Goal: Information Seeking & Learning: Learn about a topic

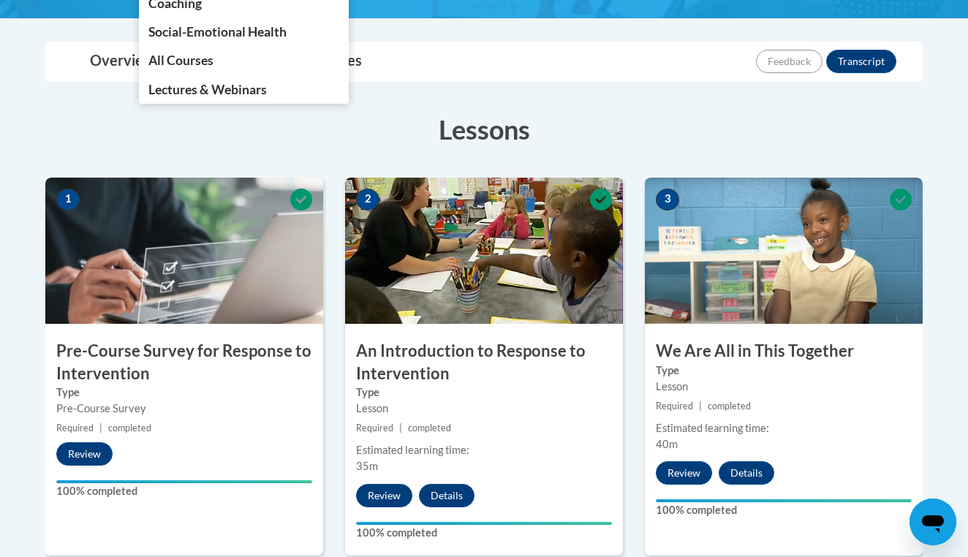
scroll to position [611, 0]
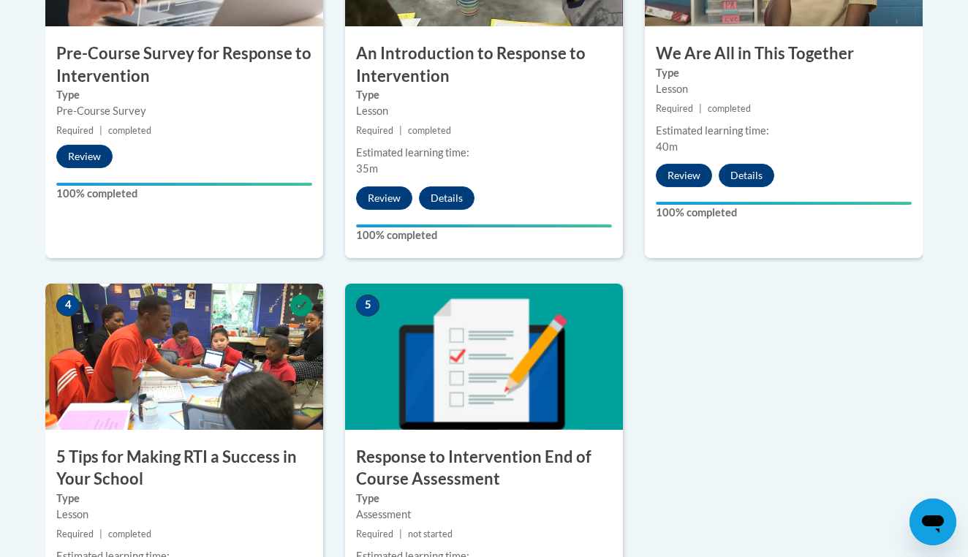
click at [483, 395] on img at bounding box center [484, 357] width 278 height 146
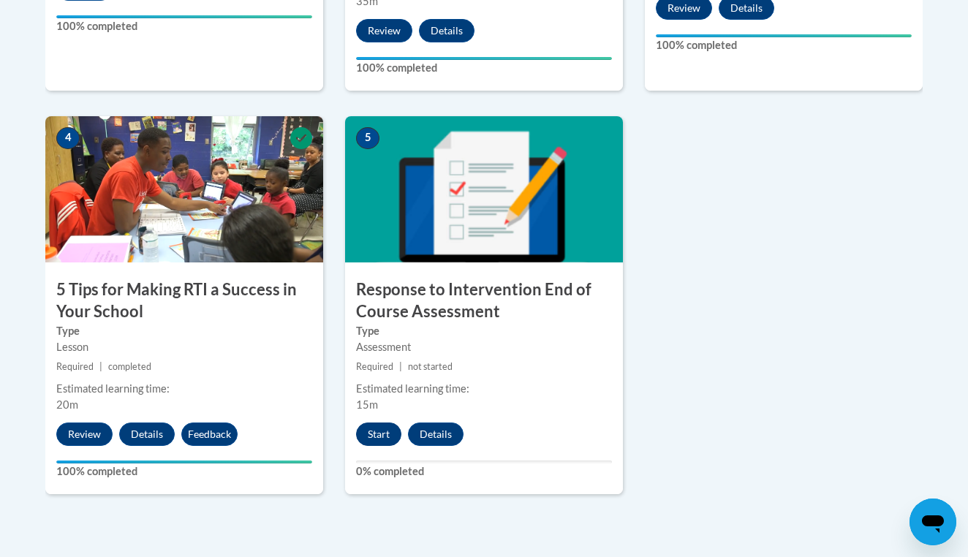
scroll to position [780, 0]
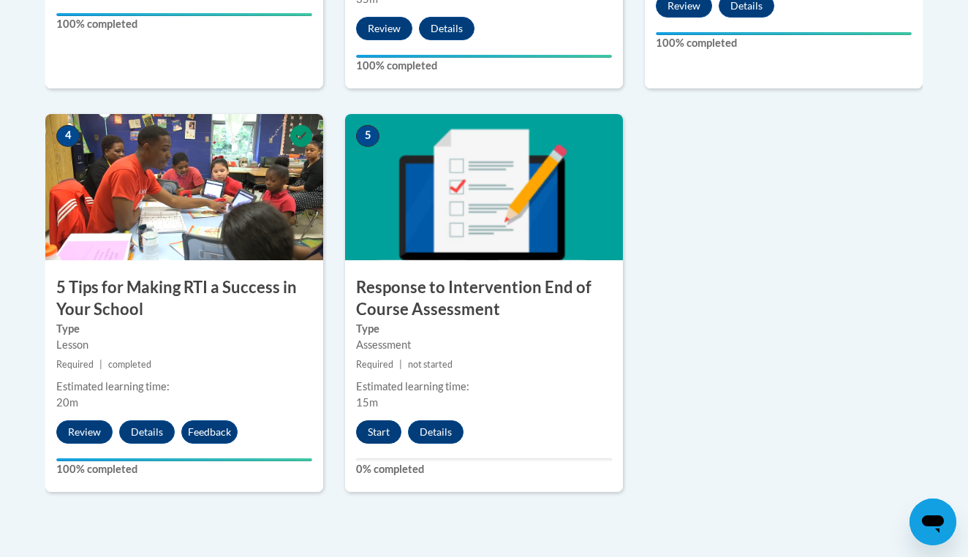
click at [364, 431] on button "Start" at bounding box center [378, 431] width 45 height 23
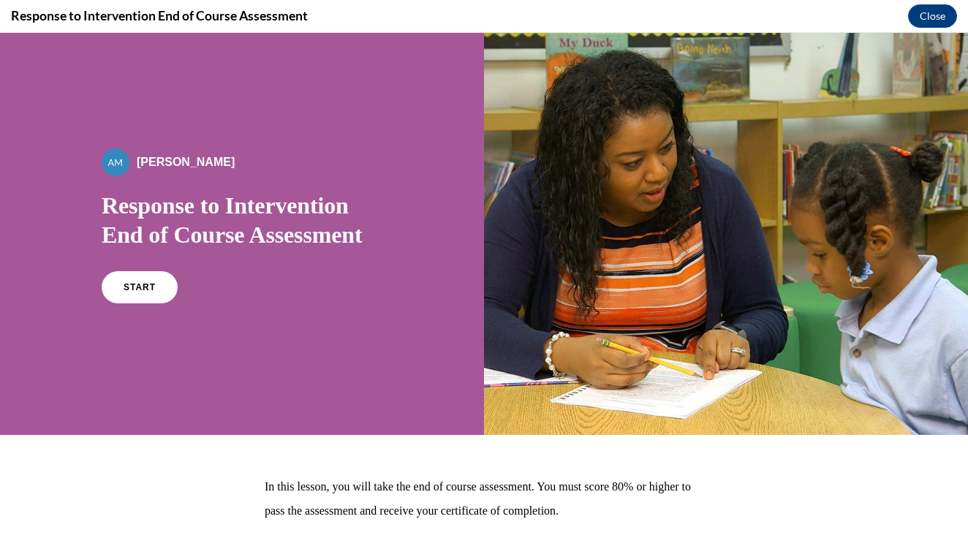
scroll to position [0, 0]
click at [125, 290] on span "START" at bounding box center [140, 287] width 34 height 11
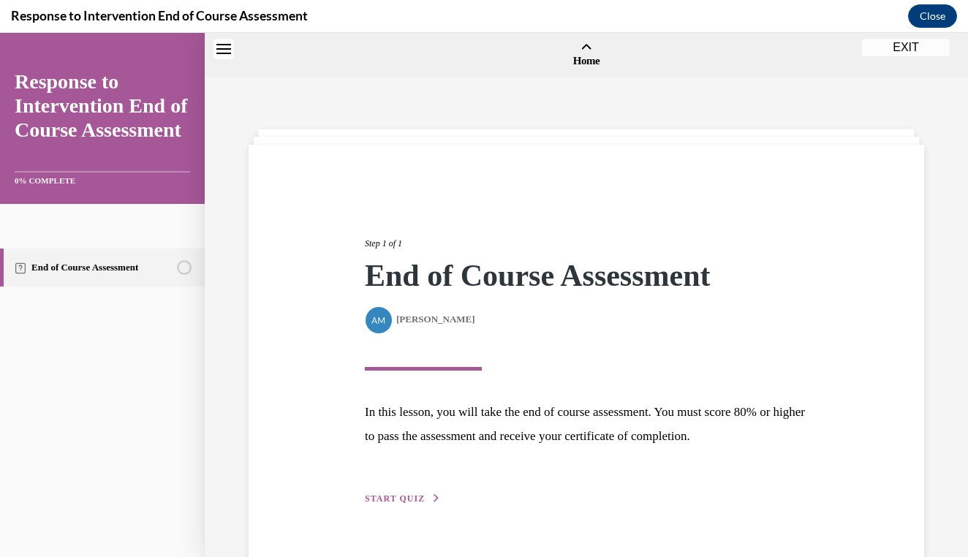
scroll to position [45, 0]
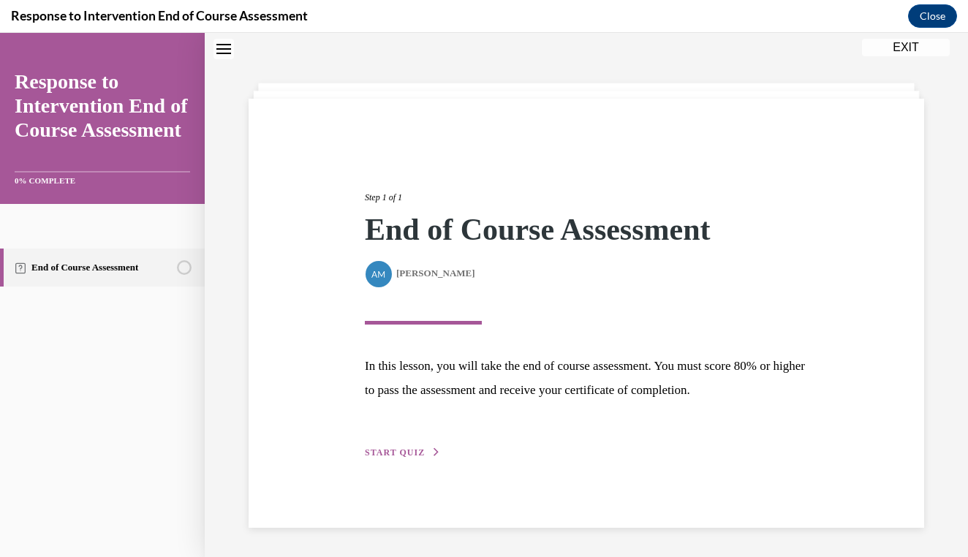
click at [402, 454] on span "START QUIZ" at bounding box center [395, 452] width 60 height 10
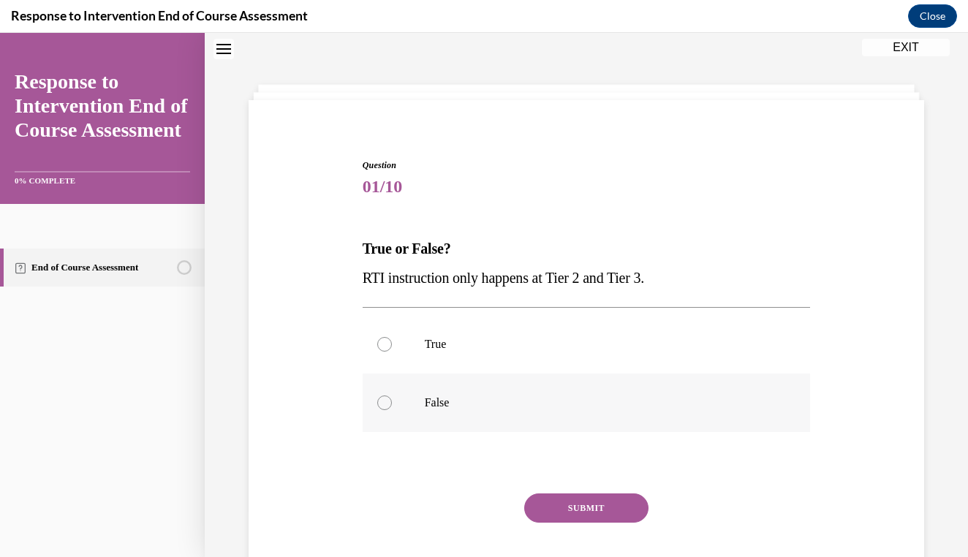
click at [438, 400] on p "False" at bounding box center [599, 402] width 349 height 15
click at [392, 400] on input "False" at bounding box center [384, 402] width 15 height 15
radio input "true"
click at [590, 506] on button "SUBMIT" at bounding box center [586, 507] width 124 height 29
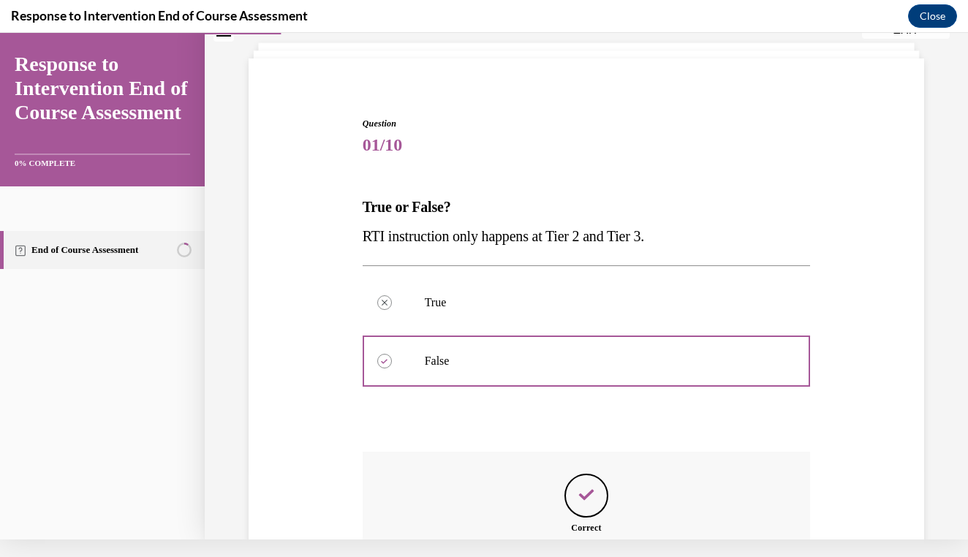
scroll to position [230, 0]
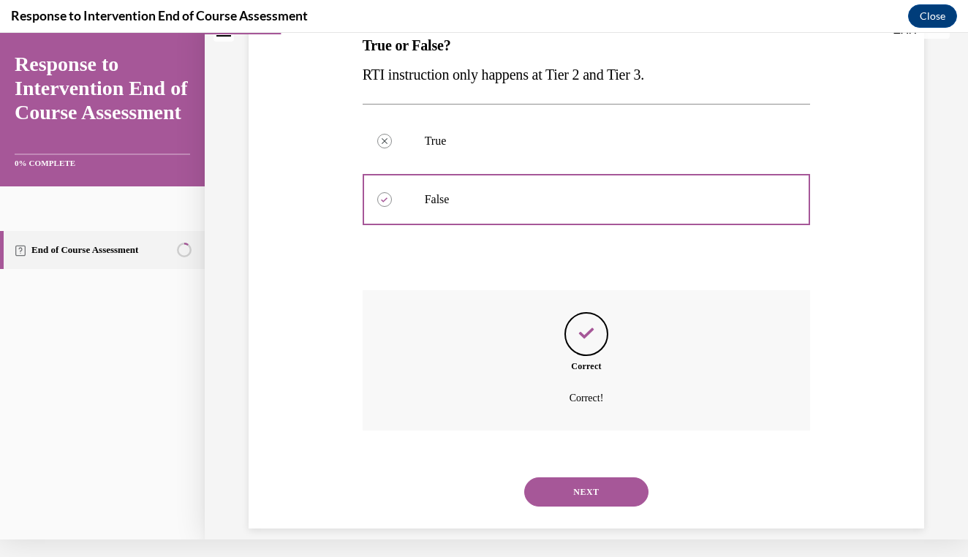
click at [589, 499] on div "NEXT" at bounding box center [586, 492] width 448 height 58
click at [589, 479] on button "NEXT" at bounding box center [586, 491] width 124 height 29
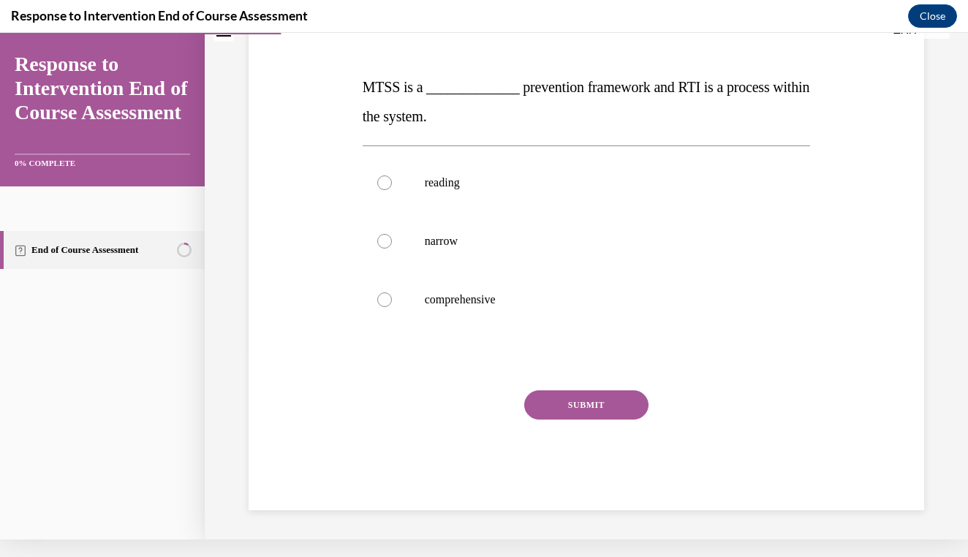
scroll to position [0, 0]
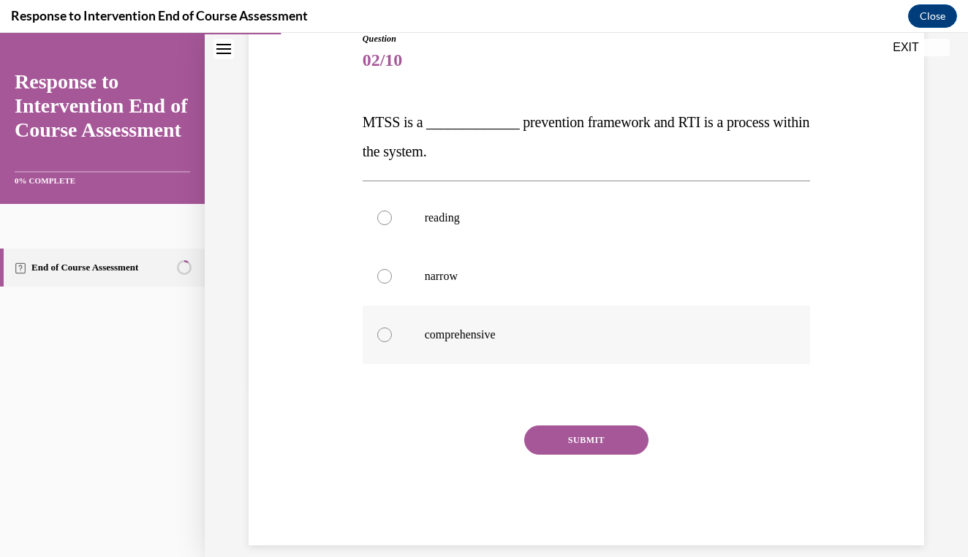
click at [483, 342] on label "comprehensive" at bounding box center [586, 334] width 448 height 58
click at [392, 342] on input "comprehensive" at bounding box center [384, 334] width 15 height 15
radio input "true"
click at [555, 444] on button "SUBMIT" at bounding box center [586, 439] width 124 height 29
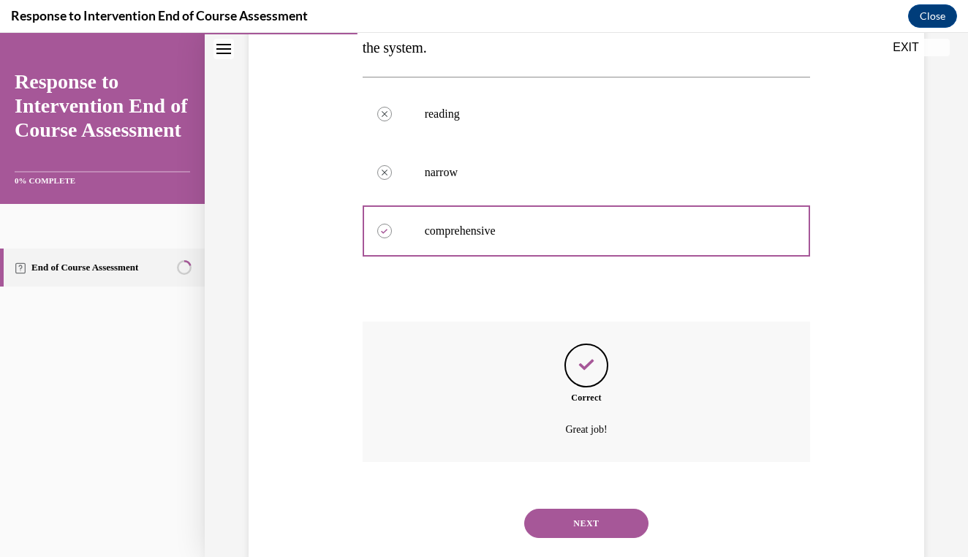
scroll to position [289, 0]
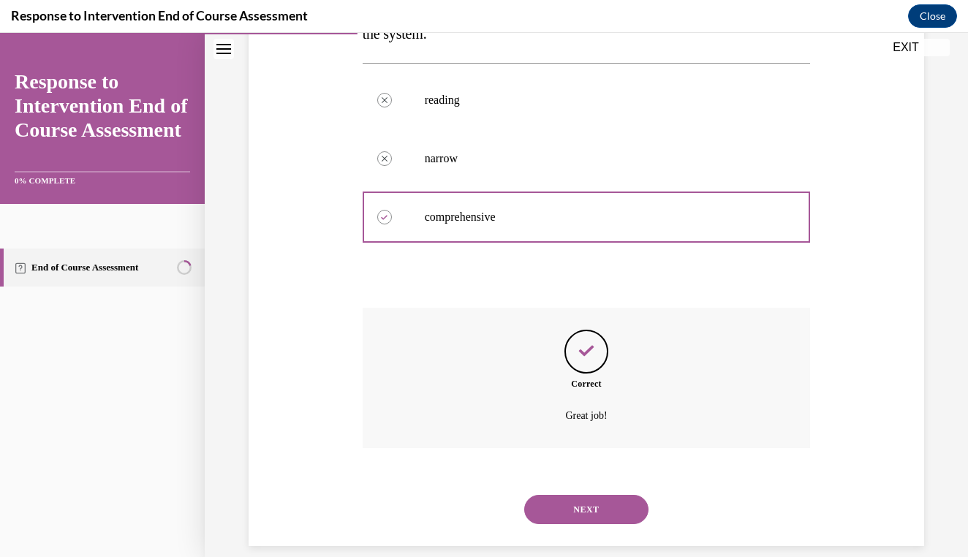
click at [549, 495] on button "NEXT" at bounding box center [586, 509] width 124 height 29
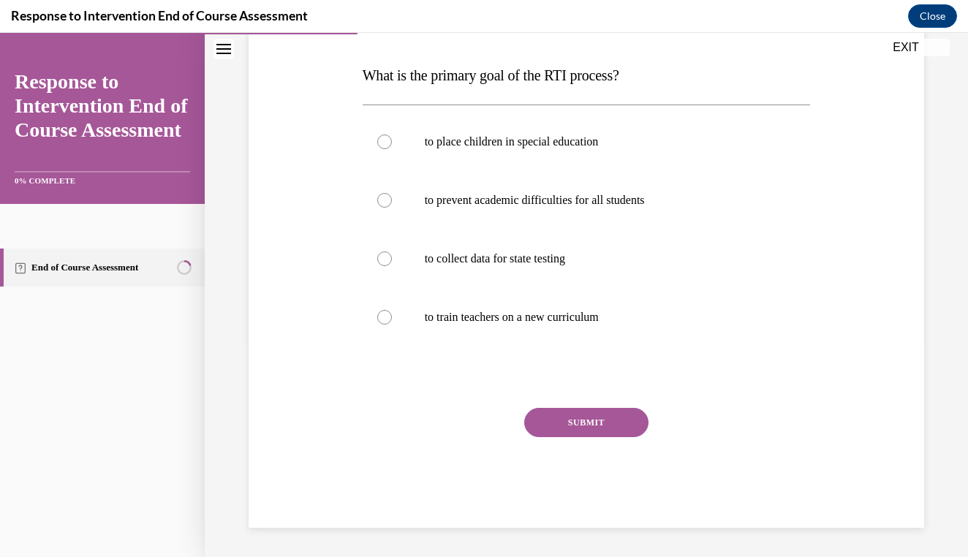
scroll to position [194, 0]
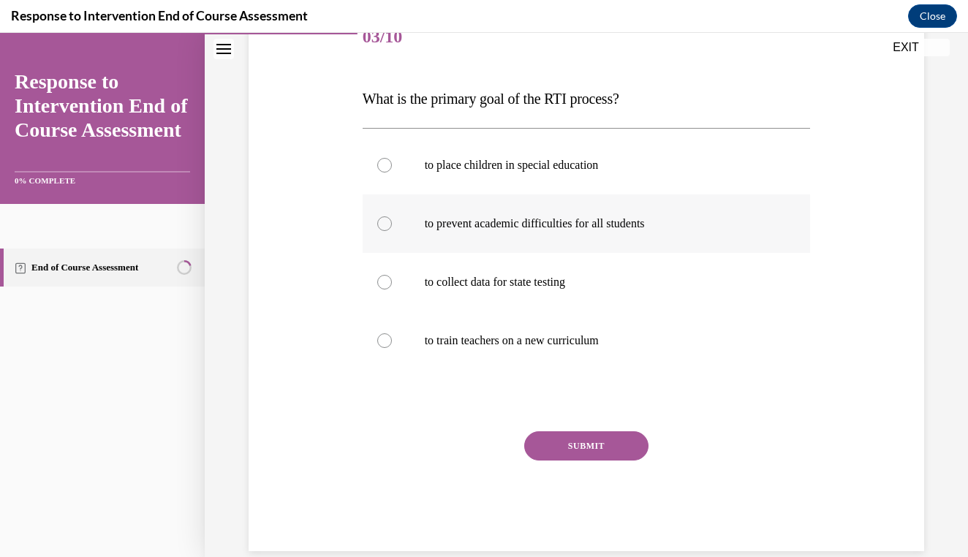
click at [513, 251] on label "to prevent academic difficulties for all students" at bounding box center [586, 223] width 448 height 58
click at [392, 231] on input "to prevent academic difficulties for all students" at bounding box center [384, 223] width 15 height 15
radio input "true"
click at [550, 457] on button "SUBMIT" at bounding box center [586, 445] width 124 height 29
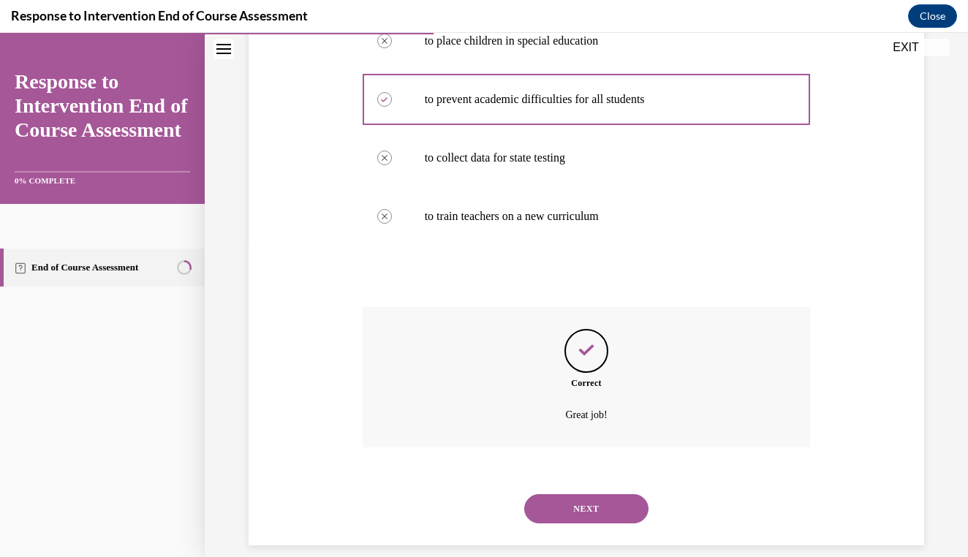
scroll to position [318, 0]
click at [565, 495] on button "NEXT" at bounding box center [586, 509] width 124 height 29
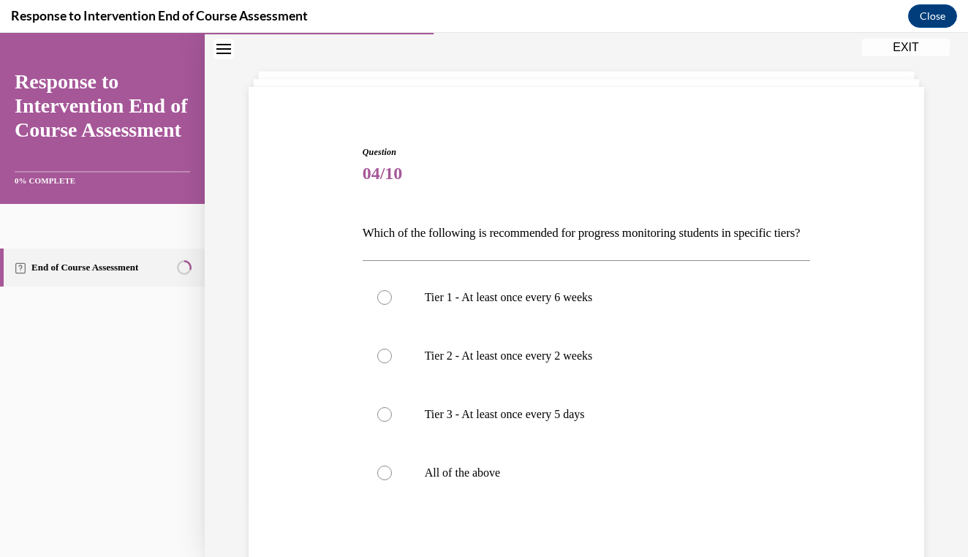
scroll to position [61, 0]
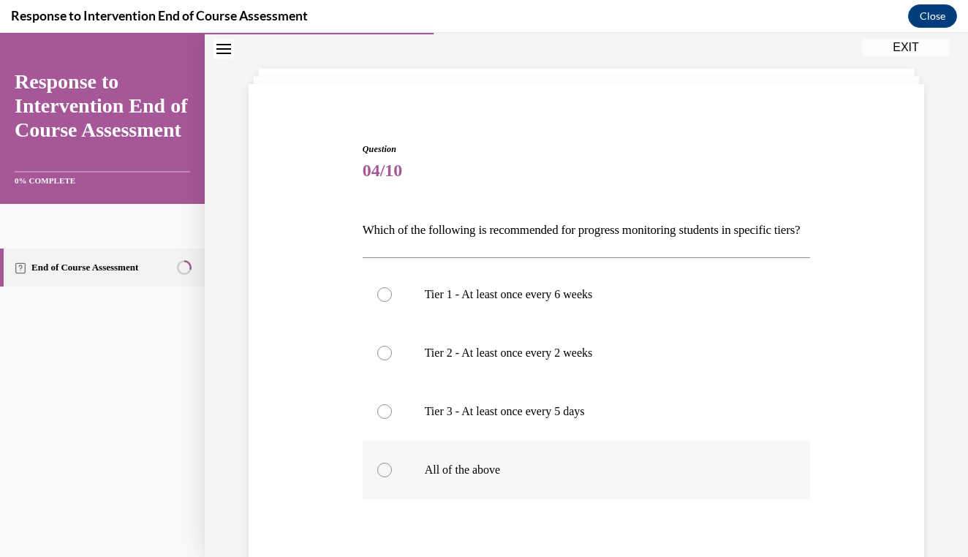
click at [445, 477] on p "All of the above" at bounding box center [599, 470] width 349 height 15
click at [392, 477] on input "All of the above" at bounding box center [384, 470] width 15 height 15
radio input "true"
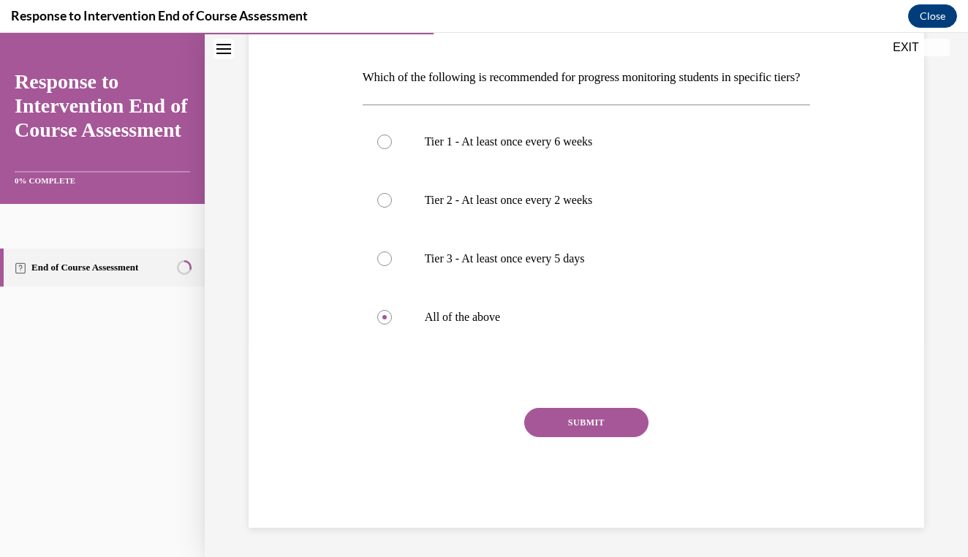
scroll to position [221, 0]
click at [566, 435] on button "SUBMIT" at bounding box center [586, 422] width 124 height 29
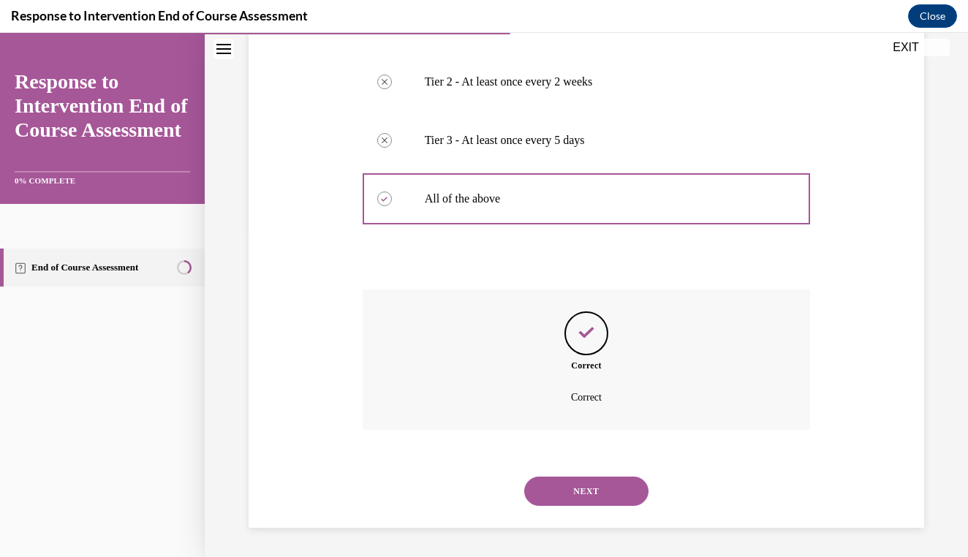
click at [566, 498] on button "NEXT" at bounding box center [586, 490] width 124 height 29
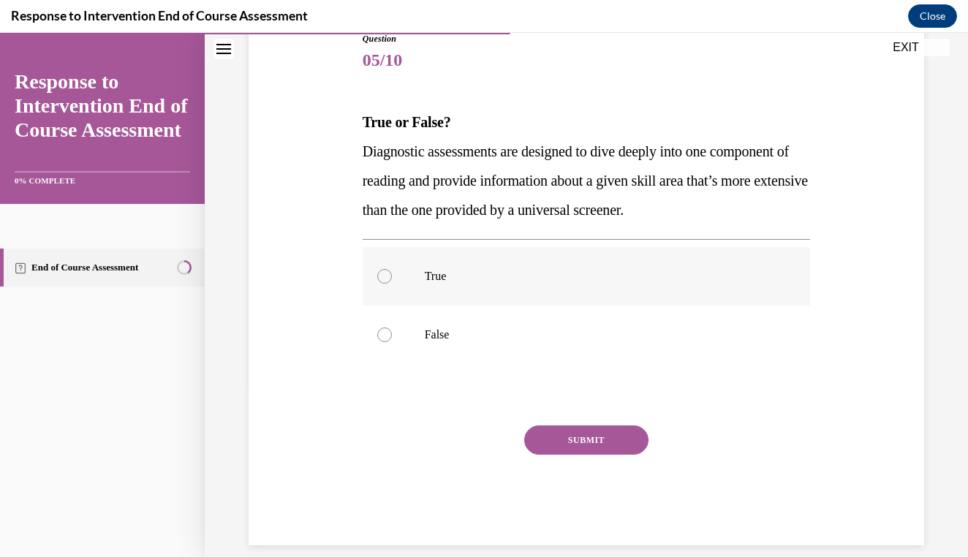
click at [521, 286] on label "True" at bounding box center [586, 276] width 448 height 58
click at [392, 284] on input "True" at bounding box center [384, 276] width 15 height 15
radio input "true"
click at [560, 441] on button "SUBMIT" at bounding box center [586, 439] width 124 height 29
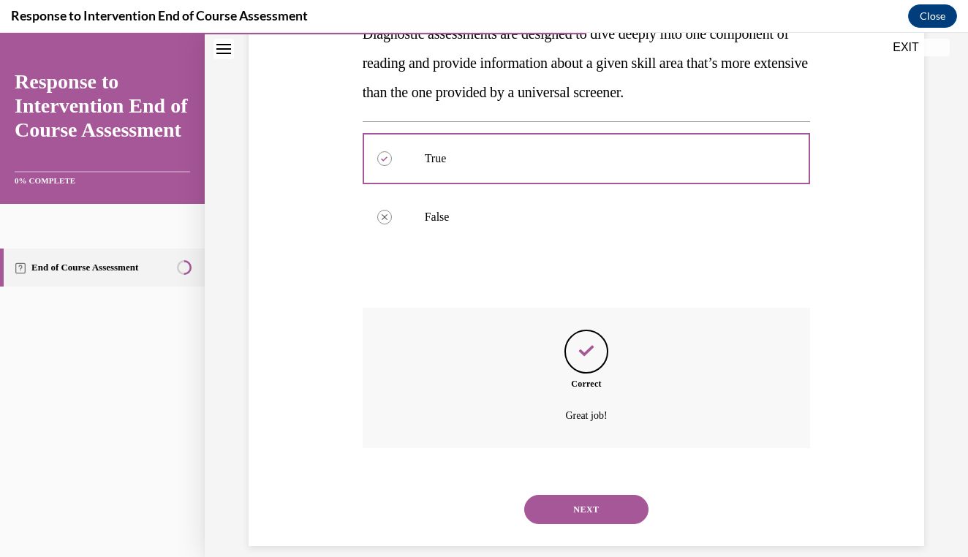
click at [563, 480] on div "NEXT" at bounding box center [586, 509] width 448 height 58
click at [563, 495] on button "NEXT" at bounding box center [586, 509] width 124 height 29
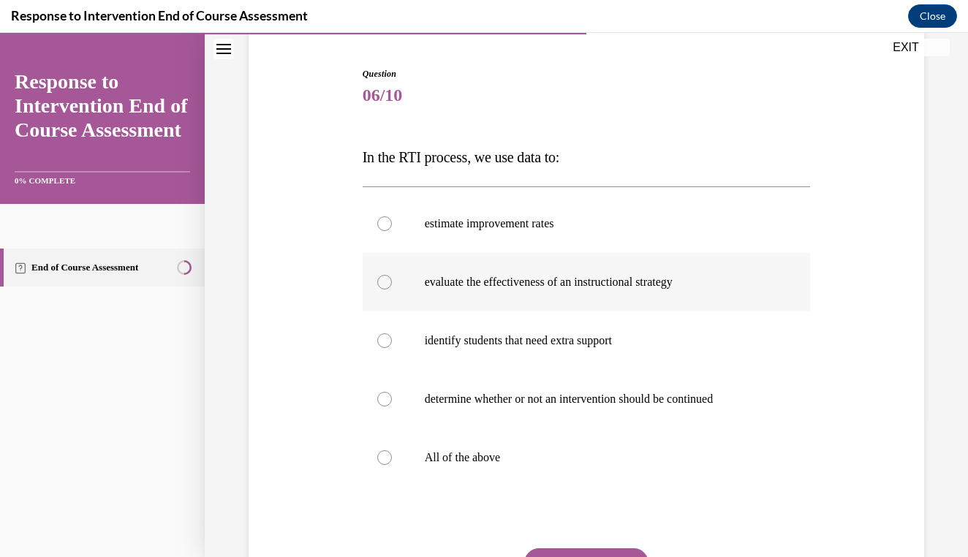
scroll to position [138, 0]
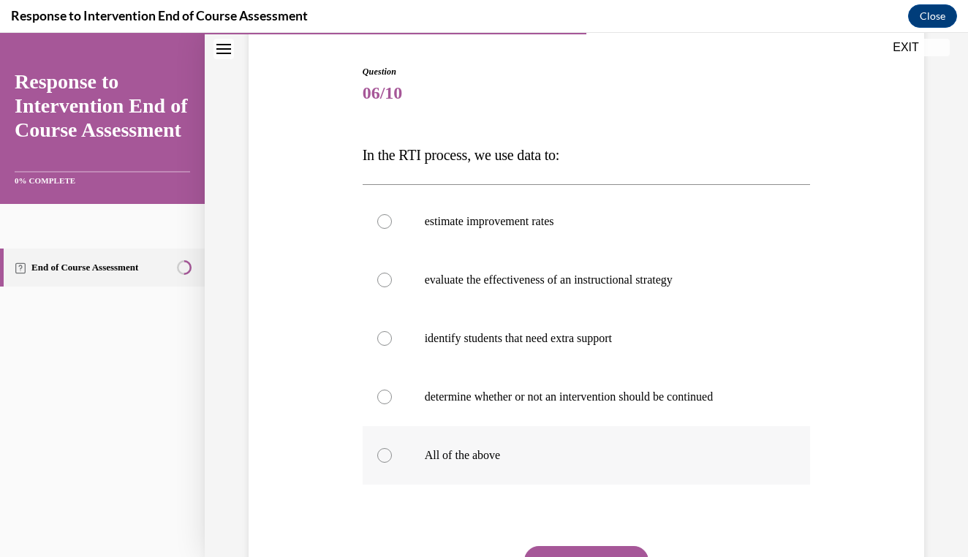
click at [482, 457] on p "All of the above" at bounding box center [599, 455] width 349 height 15
click at [392, 457] on input "All of the above" at bounding box center [384, 455] width 15 height 15
radio input "true"
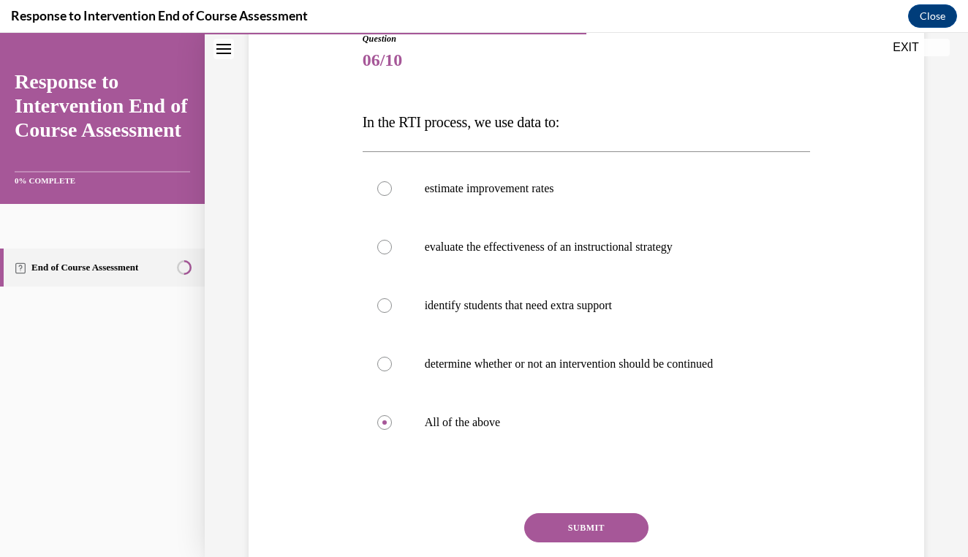
click at [574, 525] on button "SUBMIT" at bounding box center [586, 527] width 124 height 29
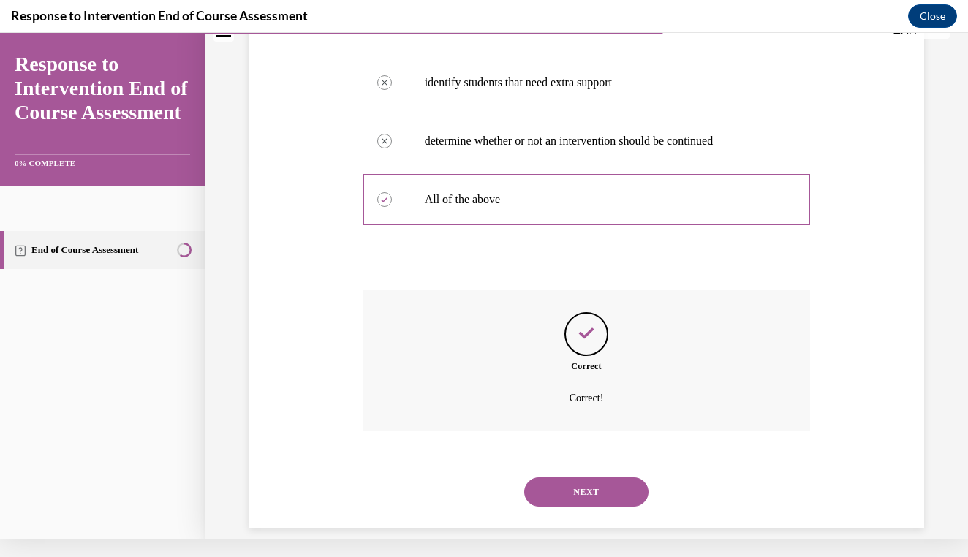
click at [586, 477] on button "NEXT" at bounding box center [586, 491] width 124 height 29
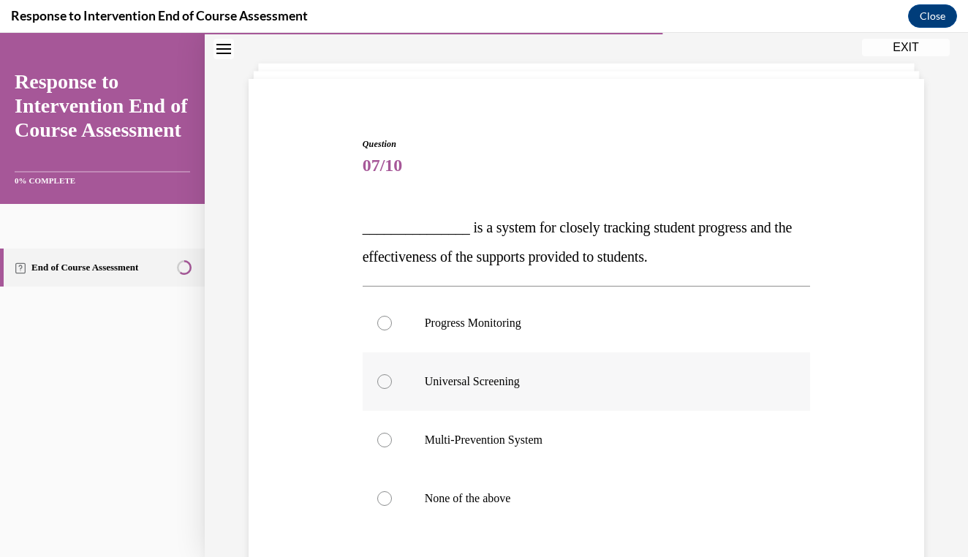
scroll to position [71, 0]
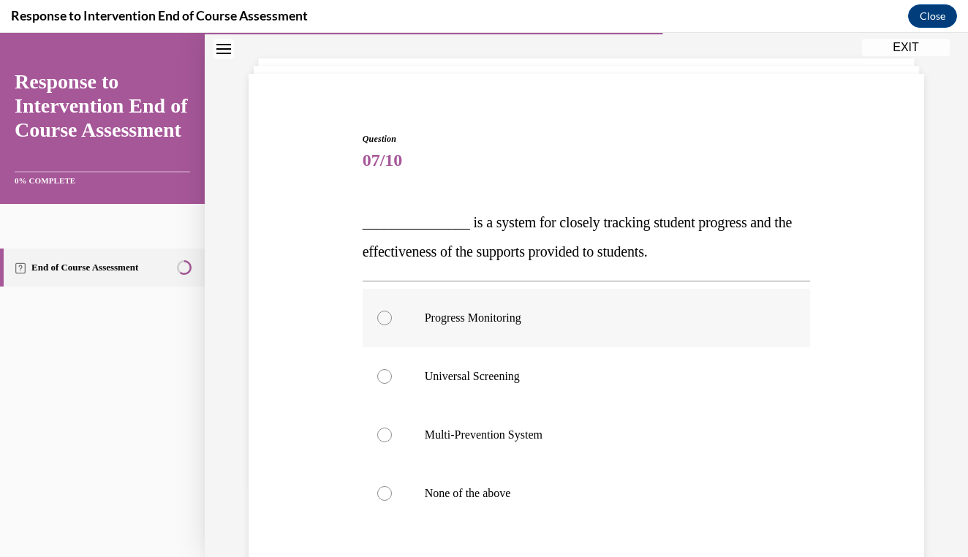
click at [529, 318] on p "Progress Monitoring" at bounding box center [599, 318] width 349 height 15
click at [392, 318] on input "Progress Monitoring" at bounding box center [384, 318] width 15 height 15
radio input "true"
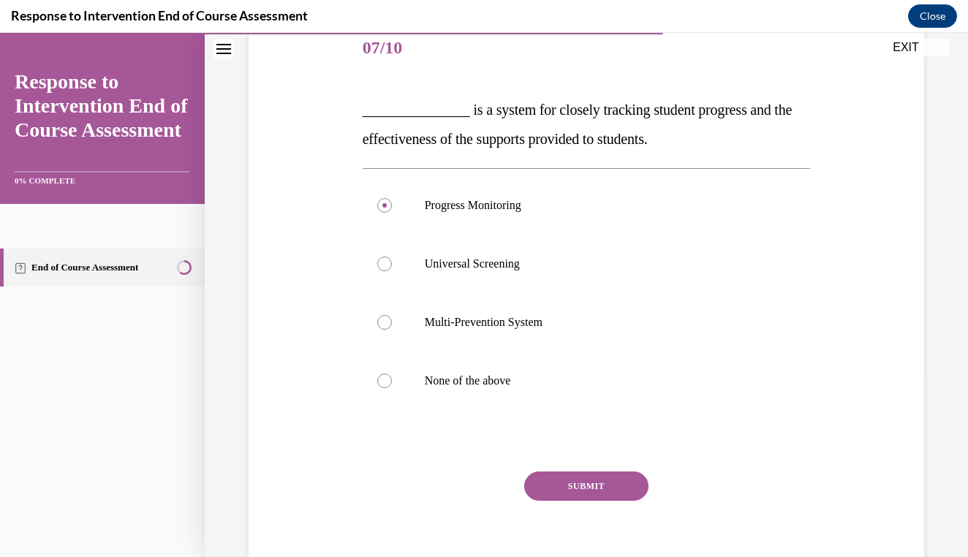
scroll to position [184, 0]
click at [543, 476] on button "SUBMIT" at bounding box center [586, 485] width 124 height 29
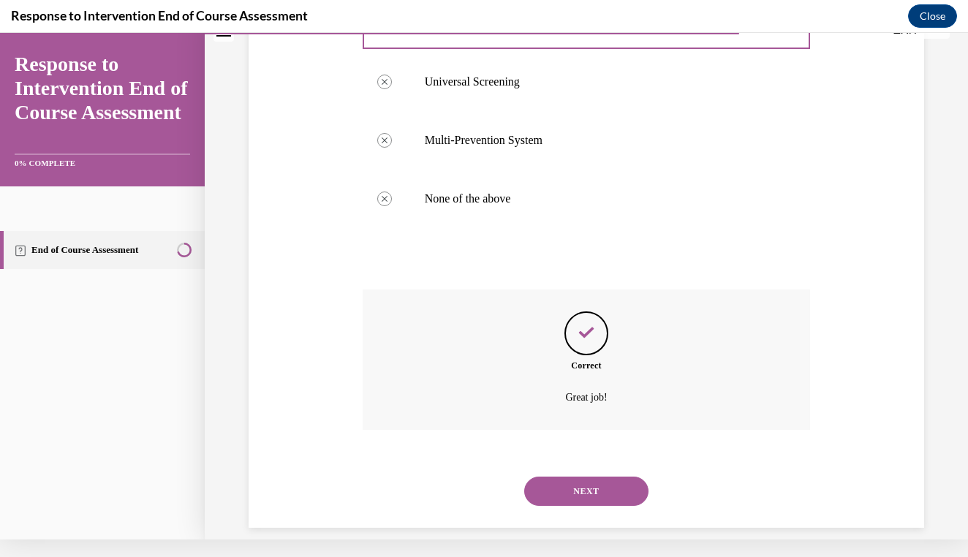
scroll to position [347, 0]
click at [587, 477] on button "NEXT" at bounding box center [586, 491] width 124 height 29
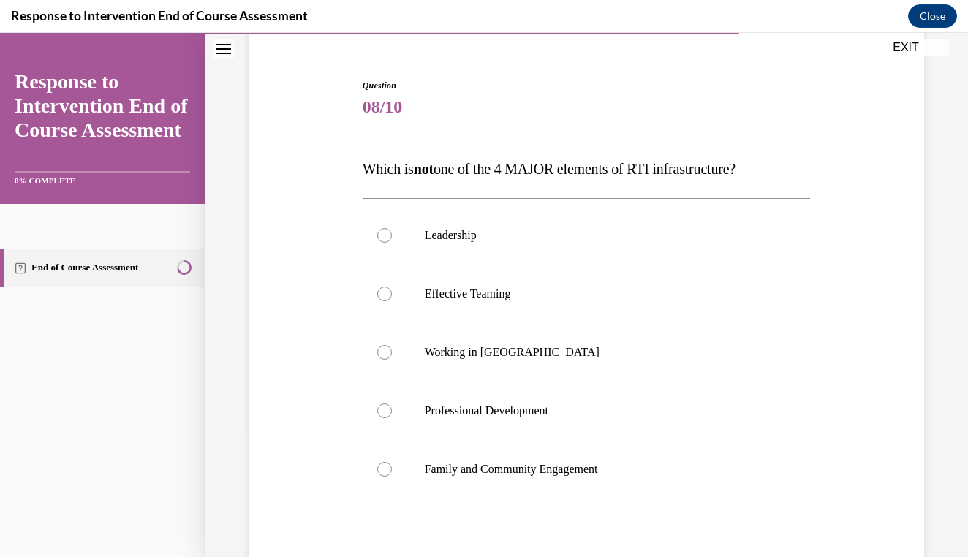
scroll to position [129, 0]
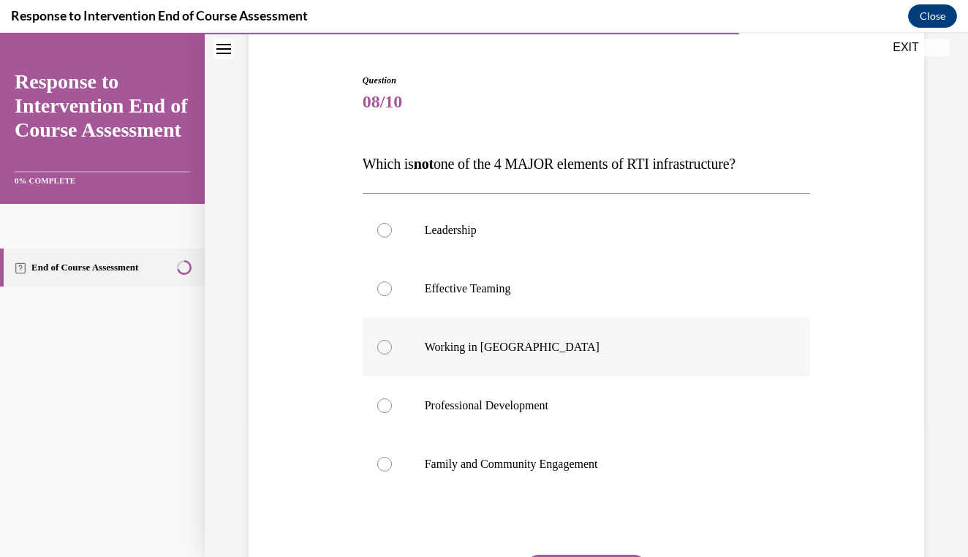
click at [534, 341] on p "Working in [GEOGRAPHIC_DATA]" at bounding box center [599, 347] width 349 height 15
click at [392, 341] on input "Working in [GEOGRAPHIC_DATA]" at bounding box center [384, 347] width 15 height 15
radio input "true"
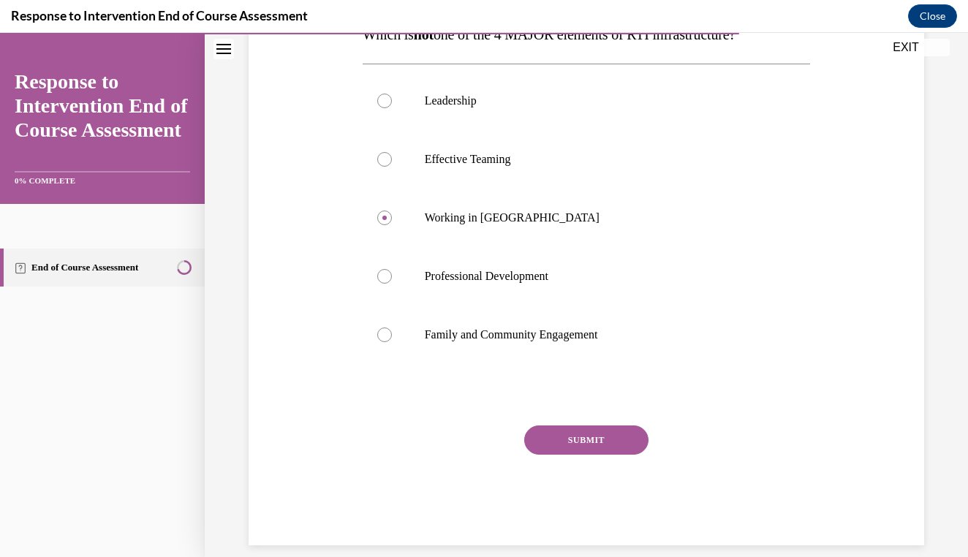
click at [569, 436] on button "SUBMIT" at bounding box center [586, 439] width 124 height 29
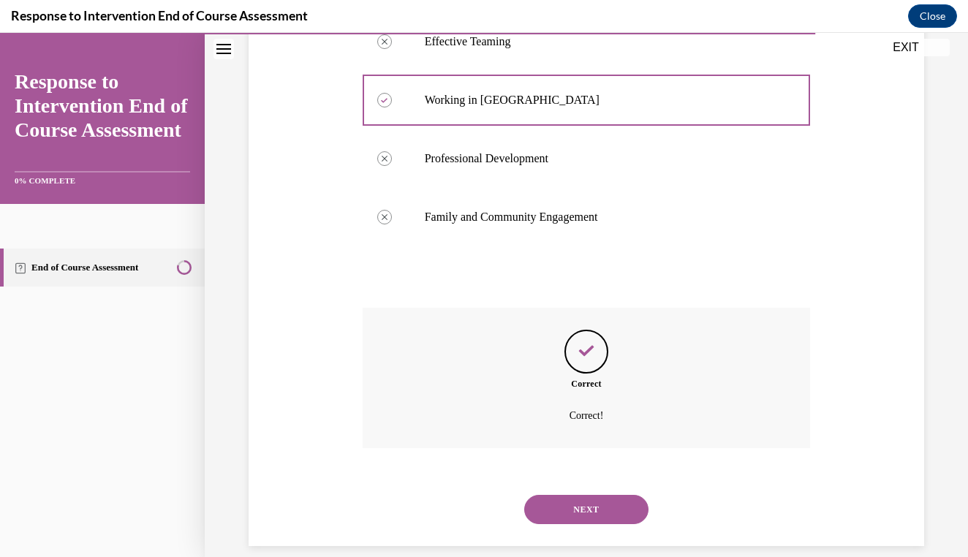
click at [570, 495] on button "NEXT" at bounding box center [586, 509] width 124 height 29
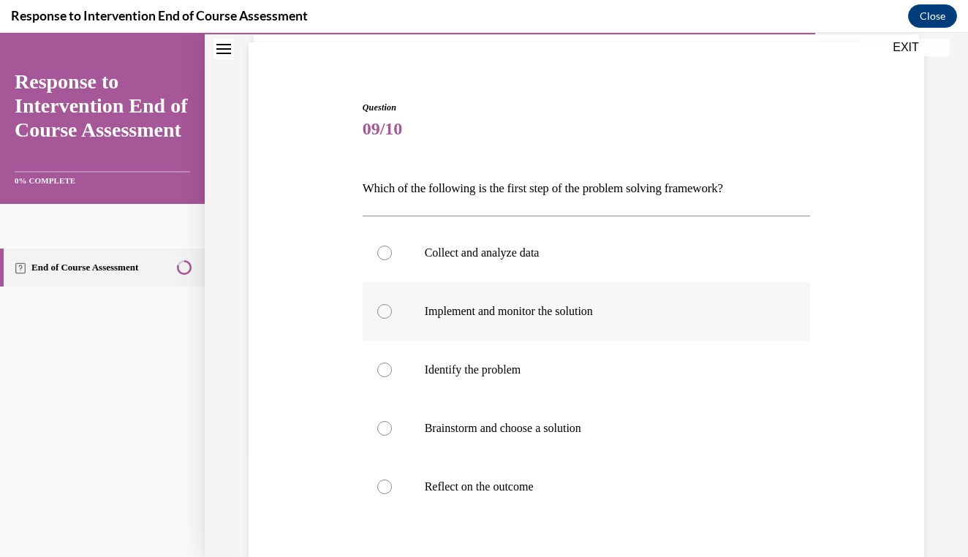
scroll to position [103, 0]
click at [490, 373] on p "Identify the problem" at bounding box center [599, 369] width 349 height 15
click at [392, 373] on input "Identify the problem" at bounding box center [384, 369] width 15 height 15
radio input "true"
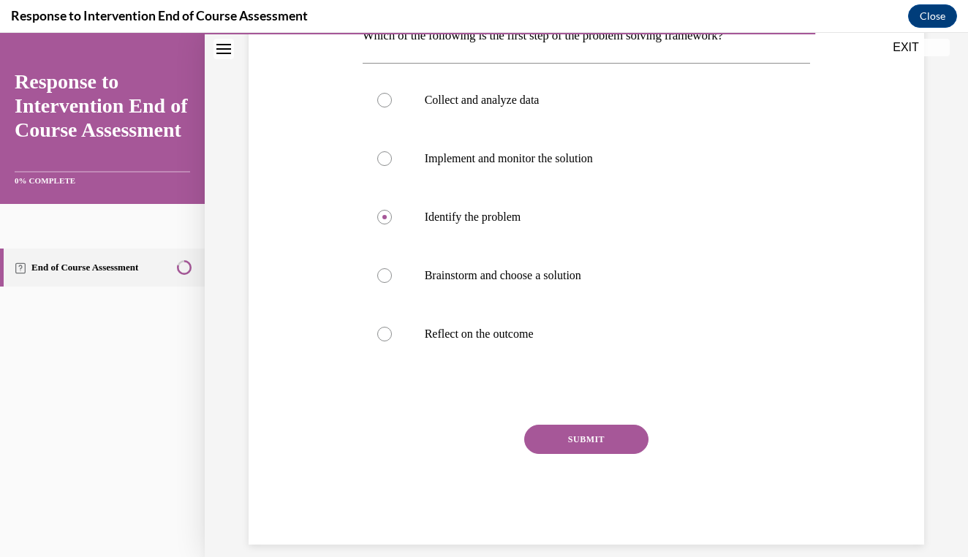
scroll to position [254, 0]
click at [563, 437] on button "SUBMIT" at bounding box center [586, 439] width 124 height 29
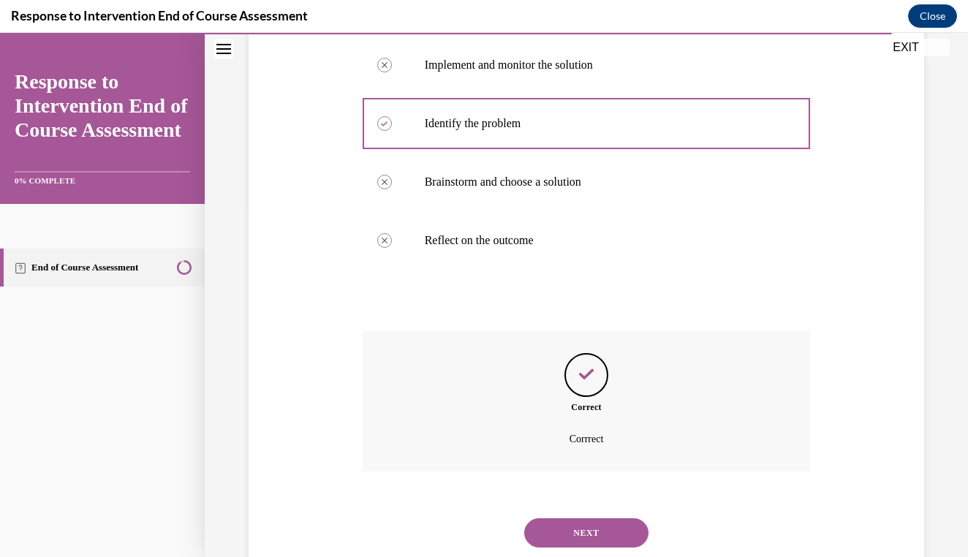
scroll to position [372, 0]
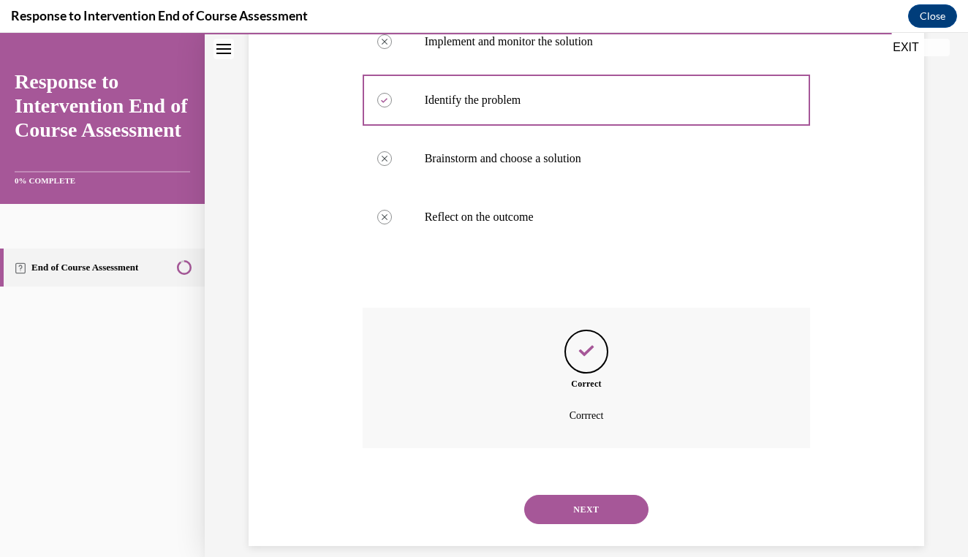
click at [579, 495] on button "NEXT" at bounding box center [586, 509] width 124 height 29
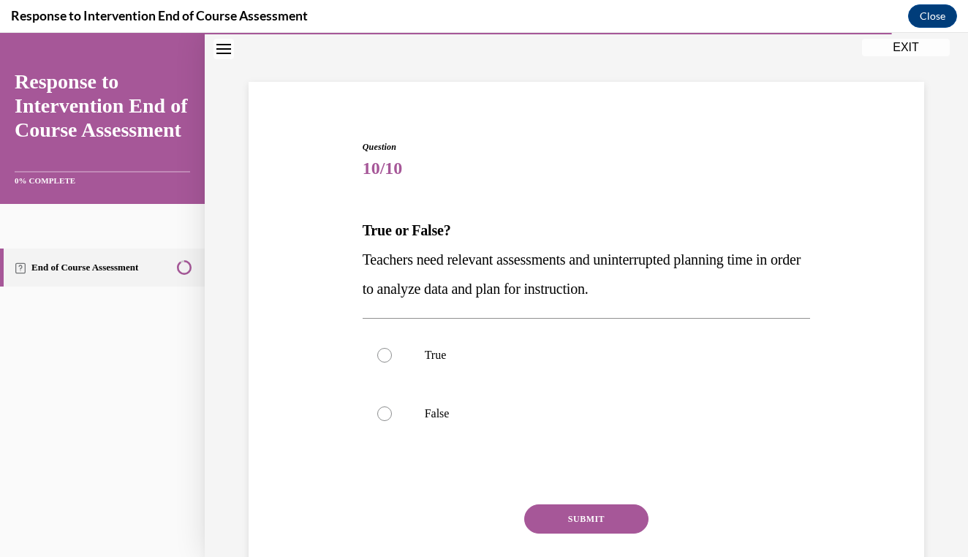
scroll to position [64, 0]
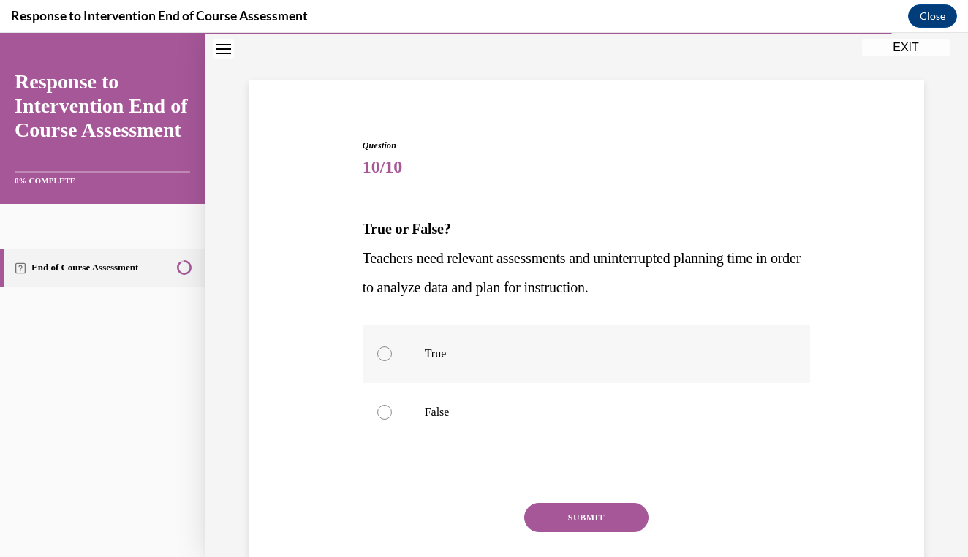
click at [543, 343] on label "True" at bounding box center [586, 353] width 448 height 58
click at [392, 346] on input "True" at bounding box center [384, 353] width 15 height 15
radio input "true"
click at [567, 517] on button "SUBMIT" at bounding box center [586, 517] width 124 height 29
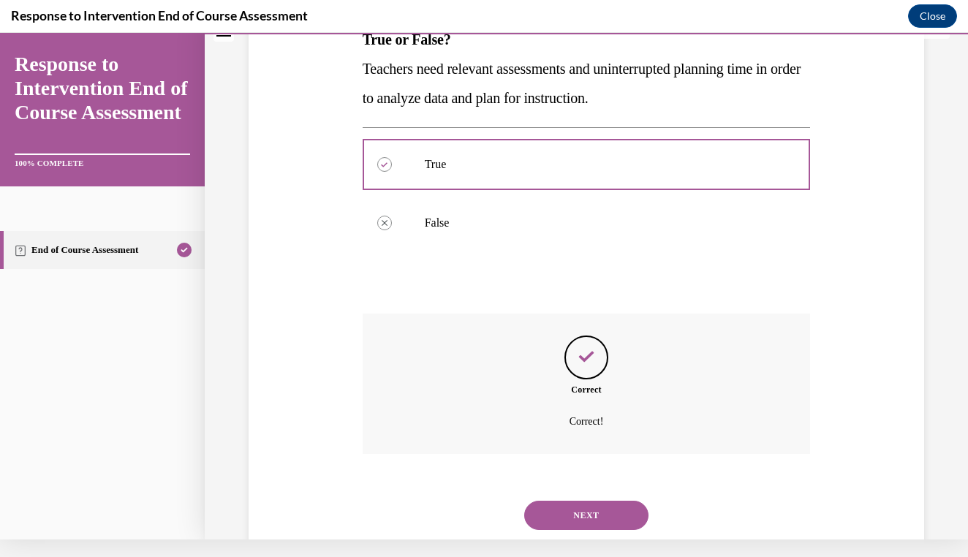
scroll to position [259, 0]
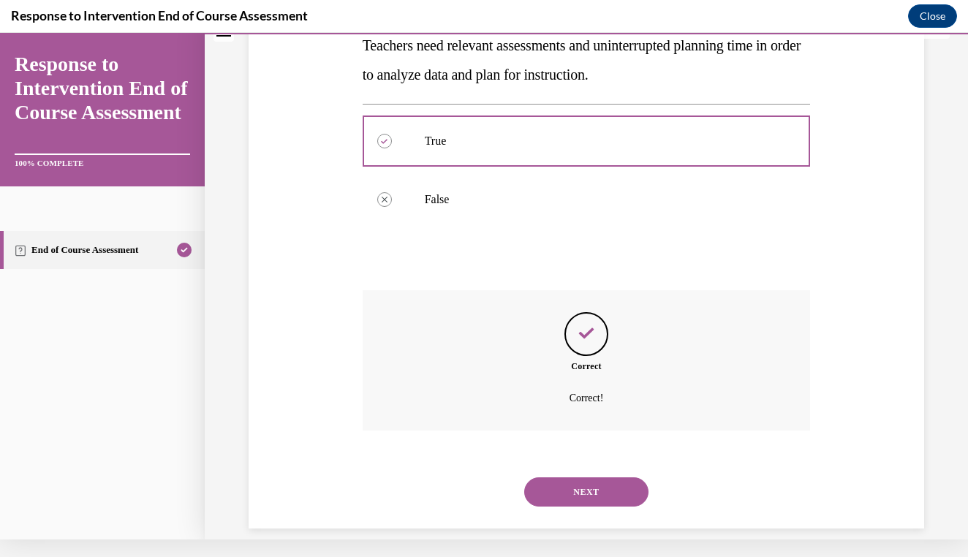
click at [574, 477] on button "NEXT" at bounding box center [586, 491] width 124 height 29
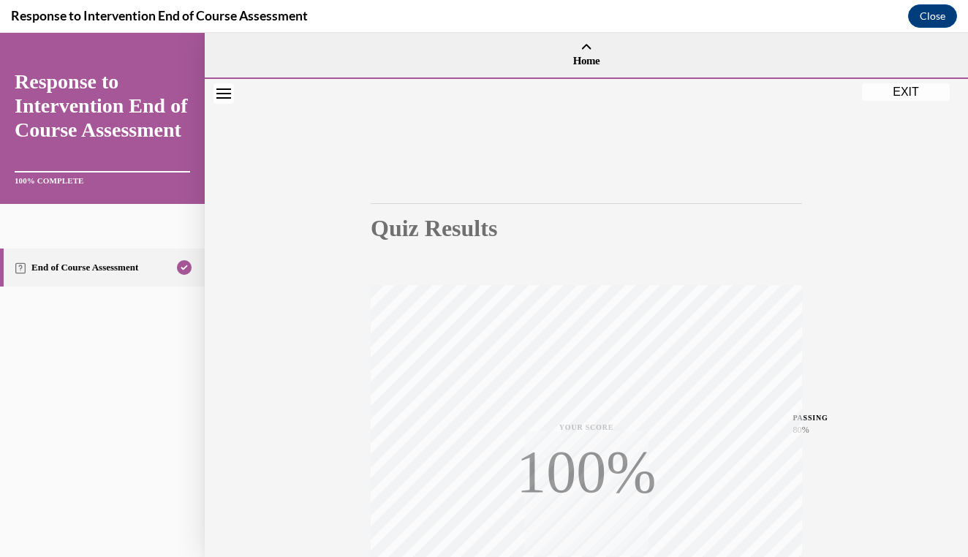
click at [897, 91] on button "EXIT" at bounding box center [906, 92] width 88 height 18
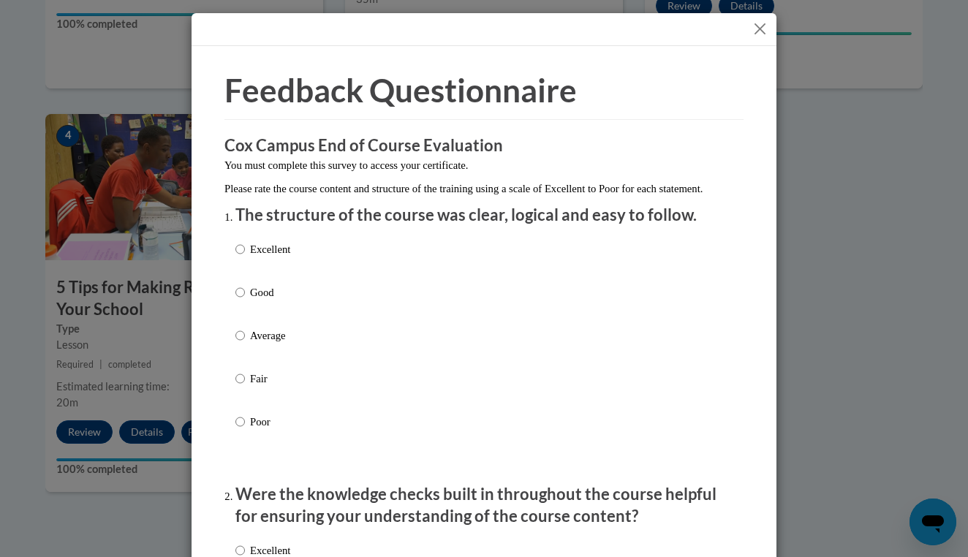
click at [762, 32] on button "Close" at bounding box center [759, 29] width 18 height 18
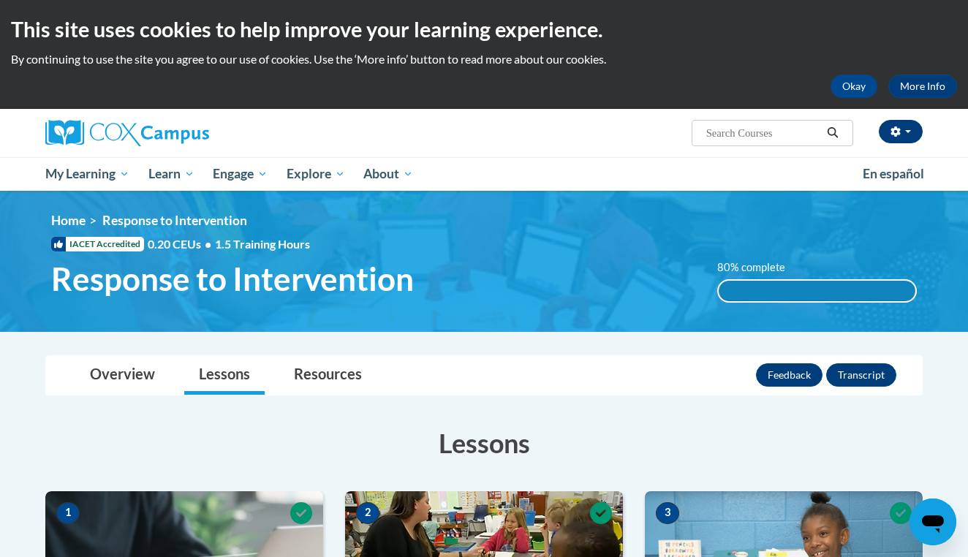
click at [893, 126] on icon "button" at bounding box center [895, 131] width 10 height 10
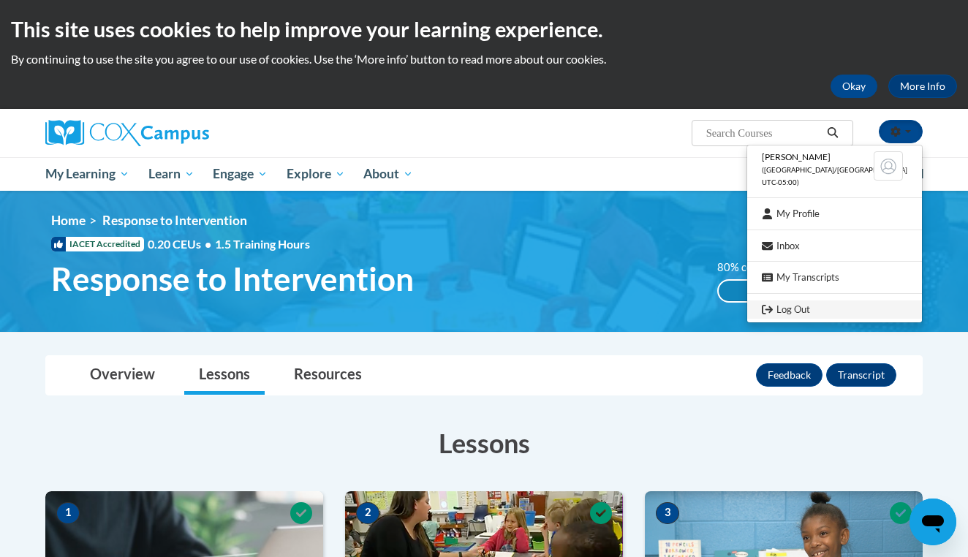
click at [818, 309] on link "Log Out" at bounding box center [834, 309] width 175 height 18
